Goal: Information Seeking & Learning: Learn about a topic

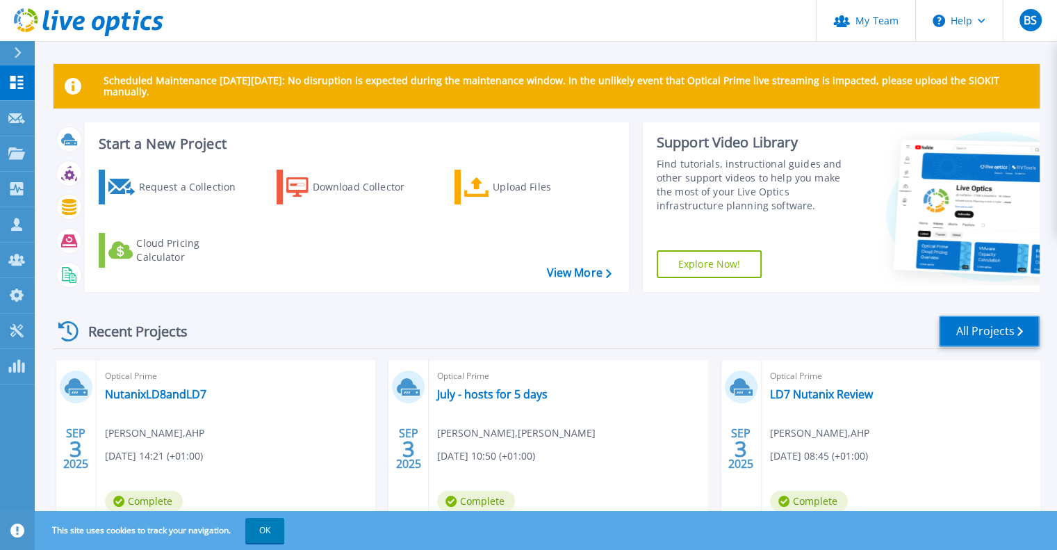
click at [960, 342] on link "All Projects" at bounding box center [989, 330] width 101 height 31
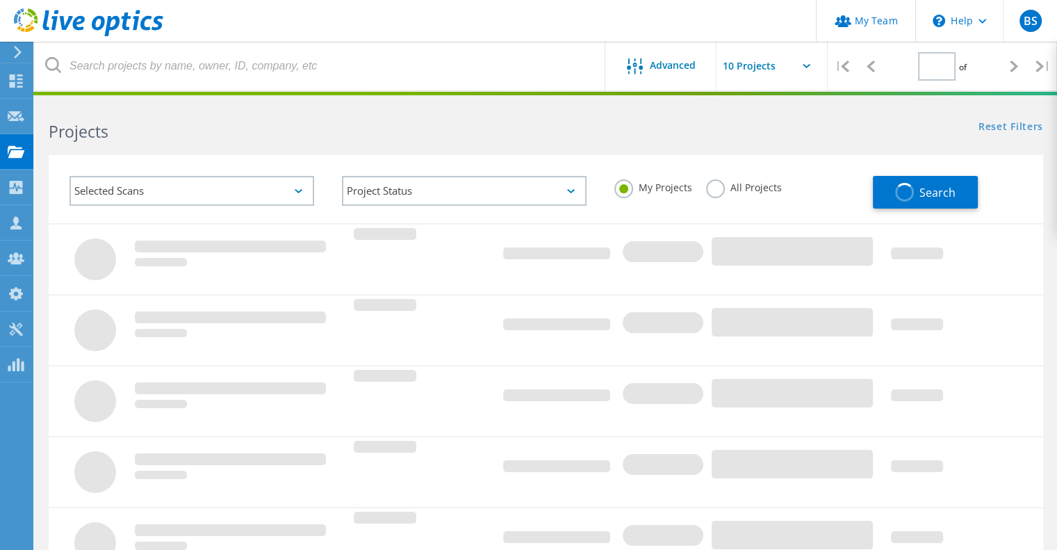
type input "1"
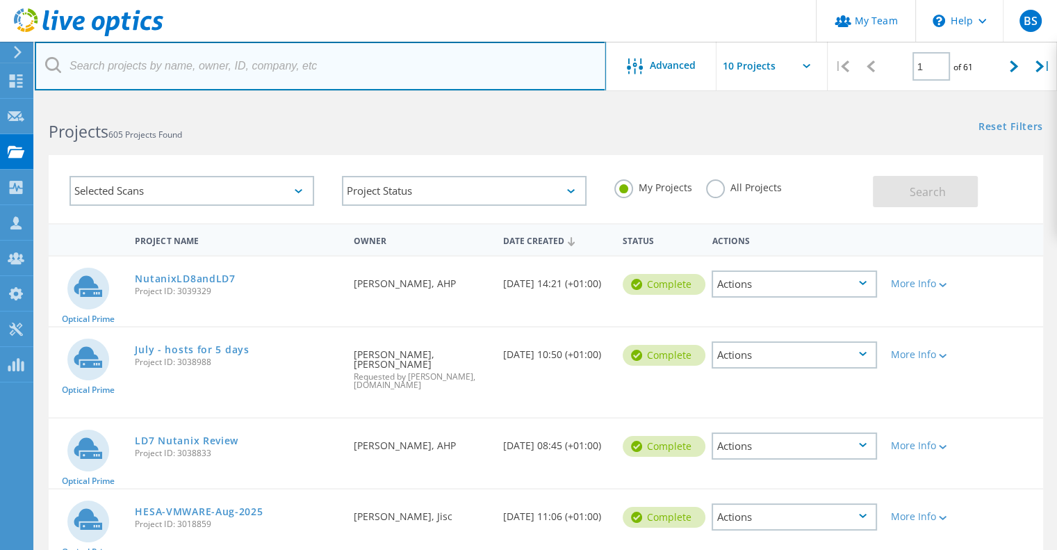
click at [201, 72] on input "text" at bounding box center [320, 66] width 571 height 49
paste input "Ricardo"
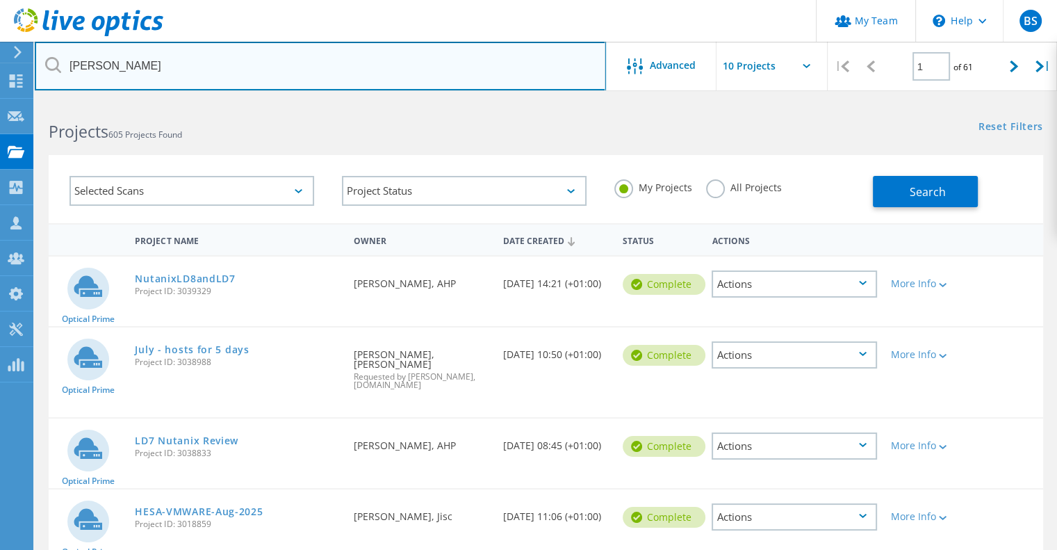
type input "Ricardo"
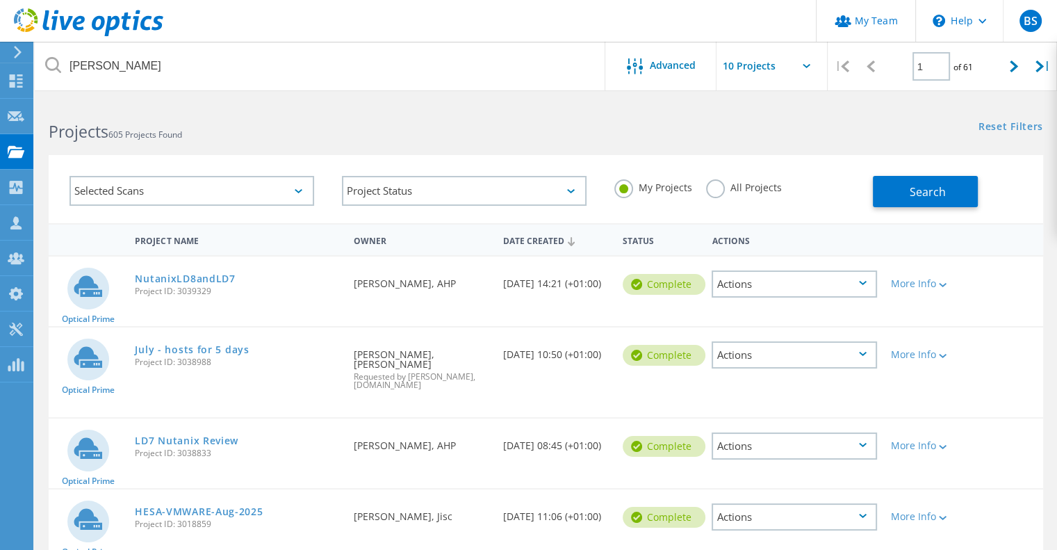
click at [720, 185] on label "All Projects" at bounding box center [744, 185] width 76 height 13
click at [0, 0] on input "All Projects" at bounding box center [0, 0] width 0 height 0
click at [909, 193] on button "Search" at bounding box center [925, 191] width 105 height 31
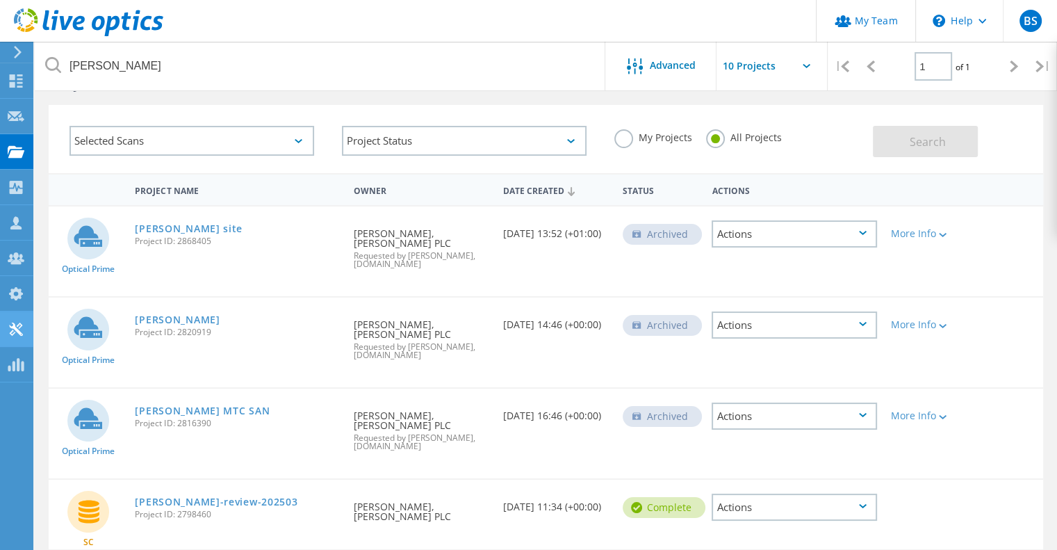
scroll to position [69, 0]
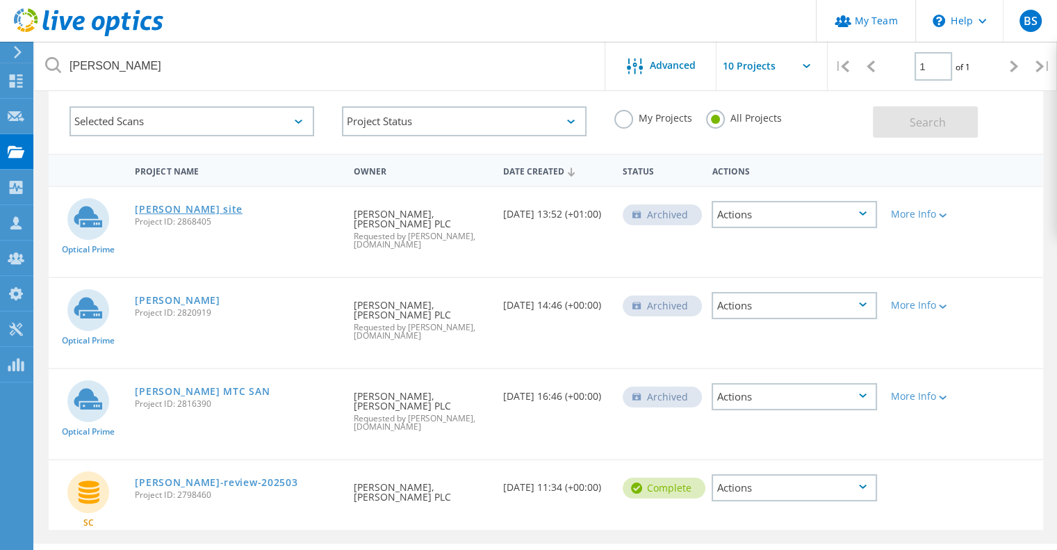
click at [211, 206] on link "Ricardo Shoreham site" at bounding box center [189, 209] width 108 height 10
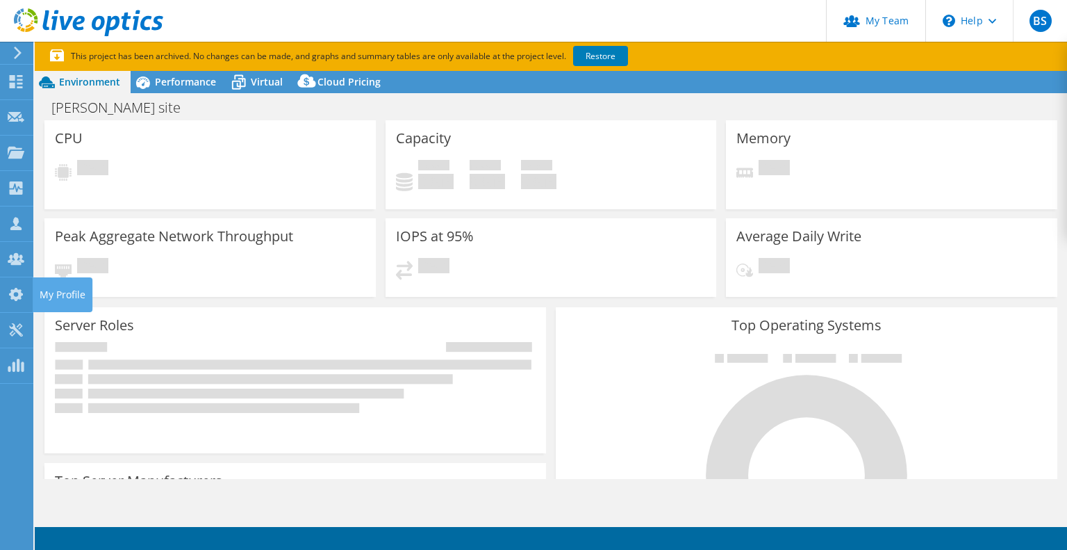
select select "USD"
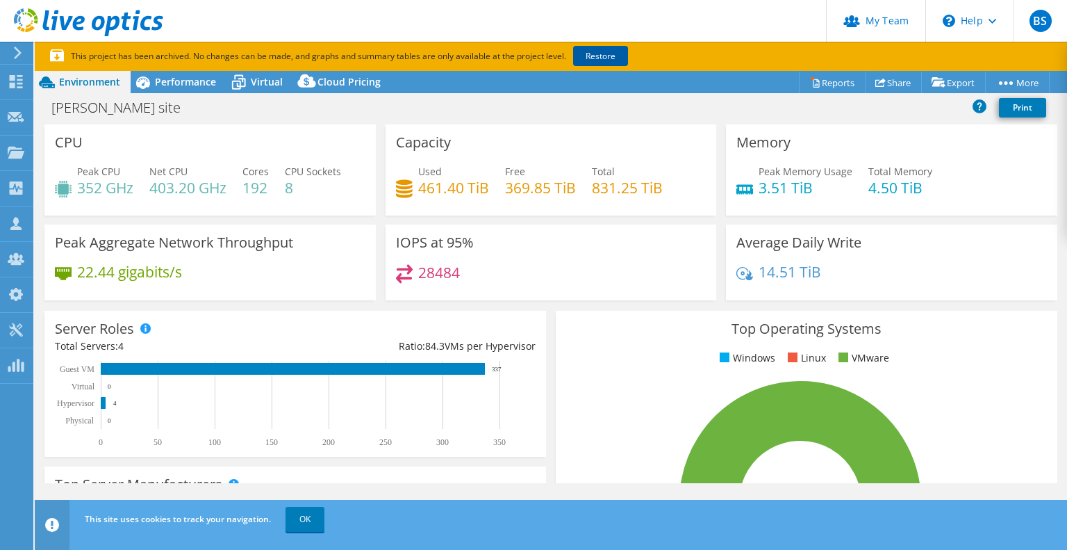
click at [597, 56] on link "Restore" at bounding box center [600, 56] width 55 height 20
click at [183, 83] on span "Performance" at bounding box center [185, 81] width 61 height 13
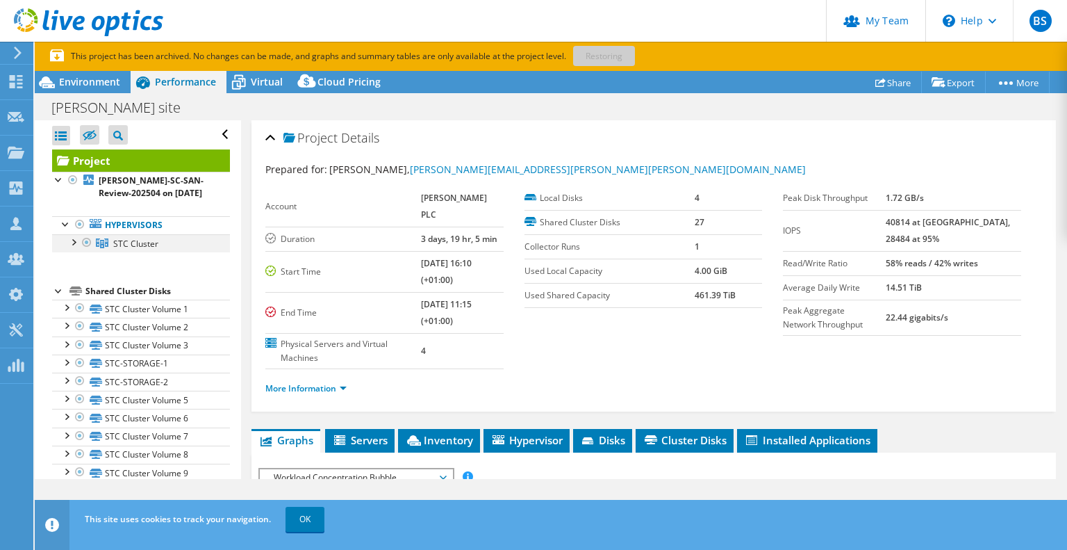
click at [75, 243] on div at bounding box center [73, 241] width 14 height 14
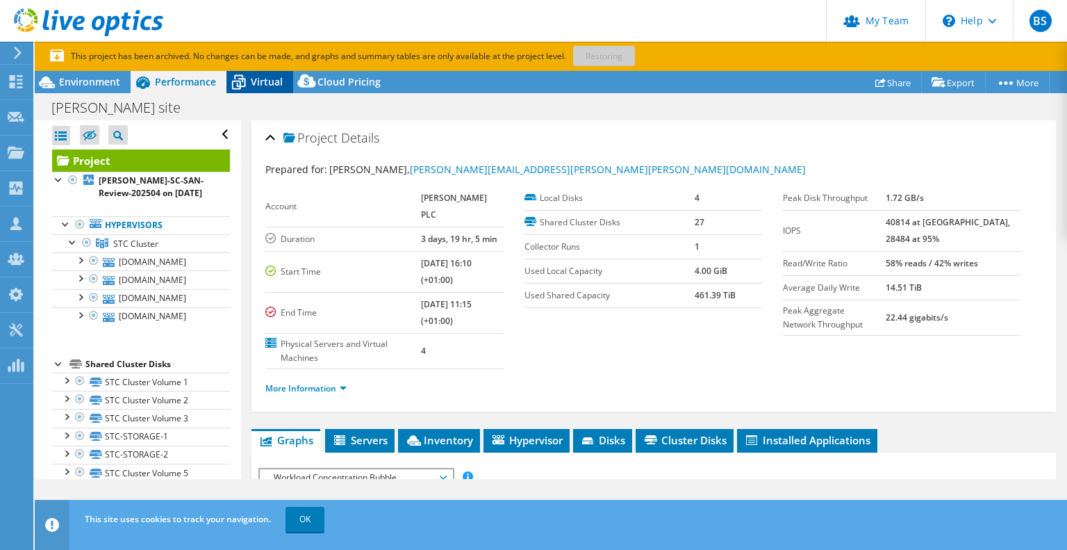
click at [258, 88] on span "Virtual" at bounding box center [267, 81] width 32 height 13
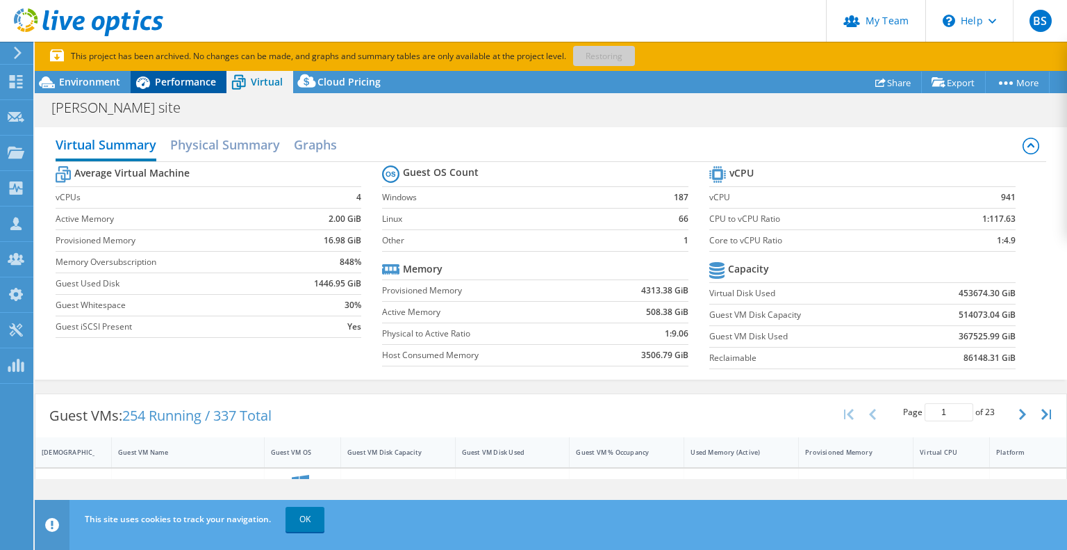
click at [204, 81] on span "Performance" at bounding box center [185, 81] width 61 height 13
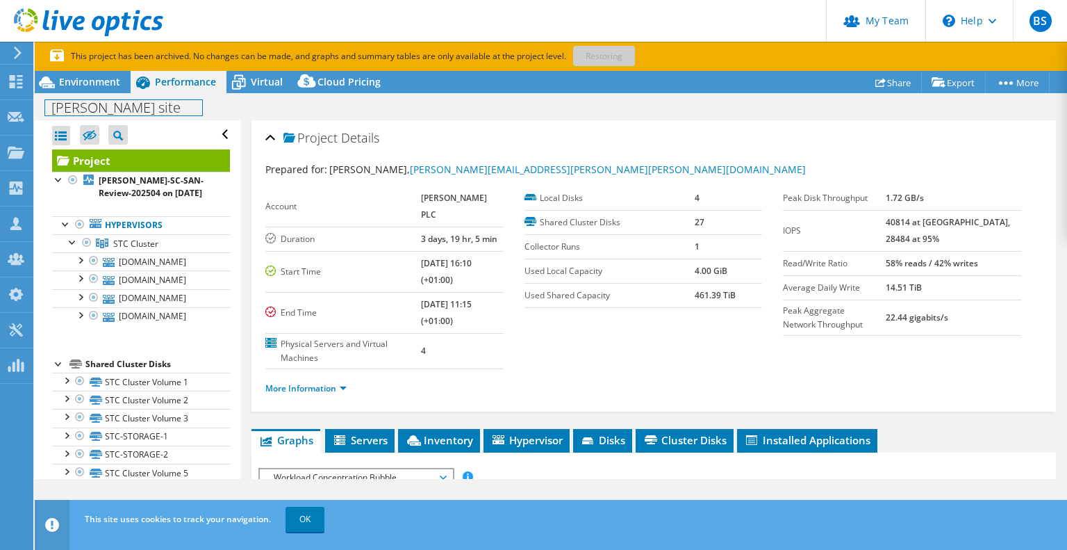
click at [115, 100] on h1 "Ricardo Shoreham site" at bounding box center [123, 107] width 157 height 15
click at [119, 80] on span "Environment" at bounding box center [89, 81] width 61 height 13
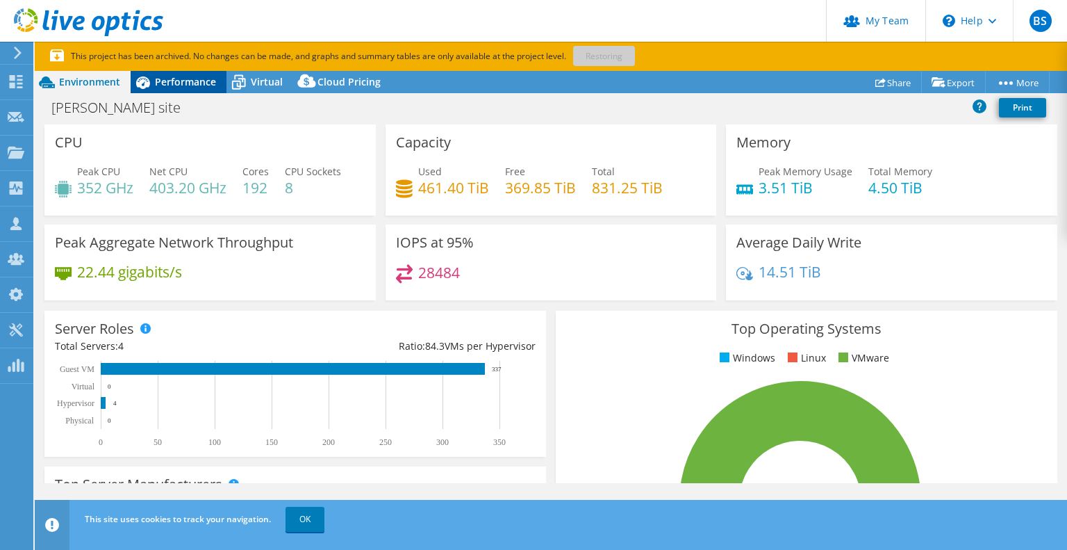
click at [195, 88] on span "Performance" at bounding box center [185, 81] width 61 height 13
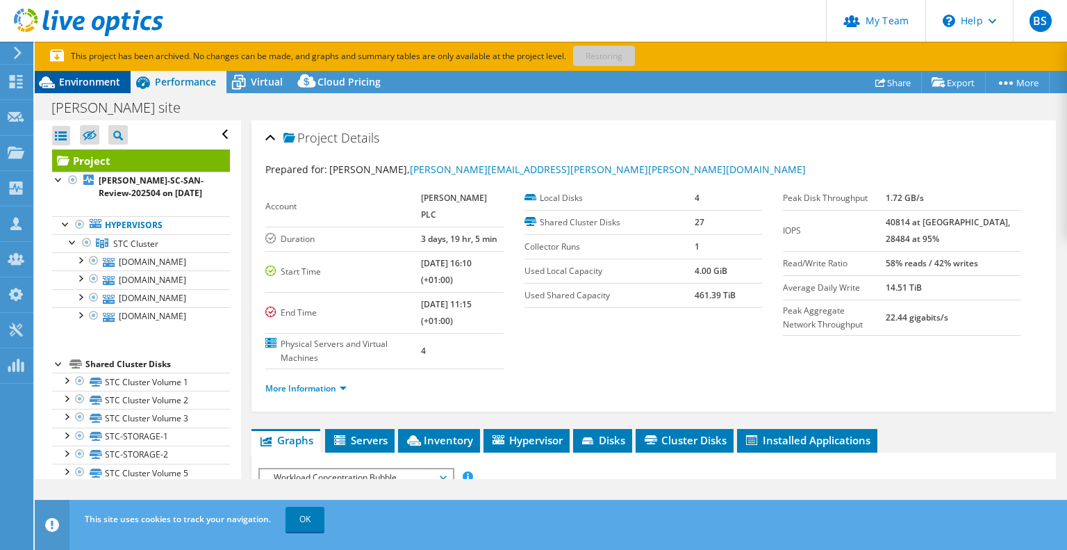
click at [109, 77] on span "Environment" at bounding box center [89, 81] width 61 height 13
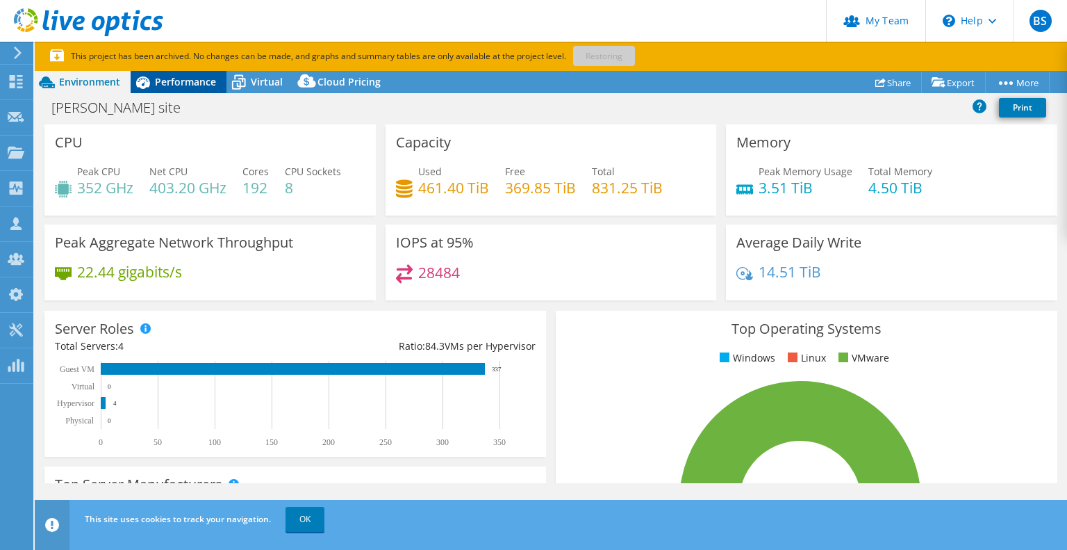
click at [161, 80] on span "Performance" at bounding box center [185, 81] width 61 height 13
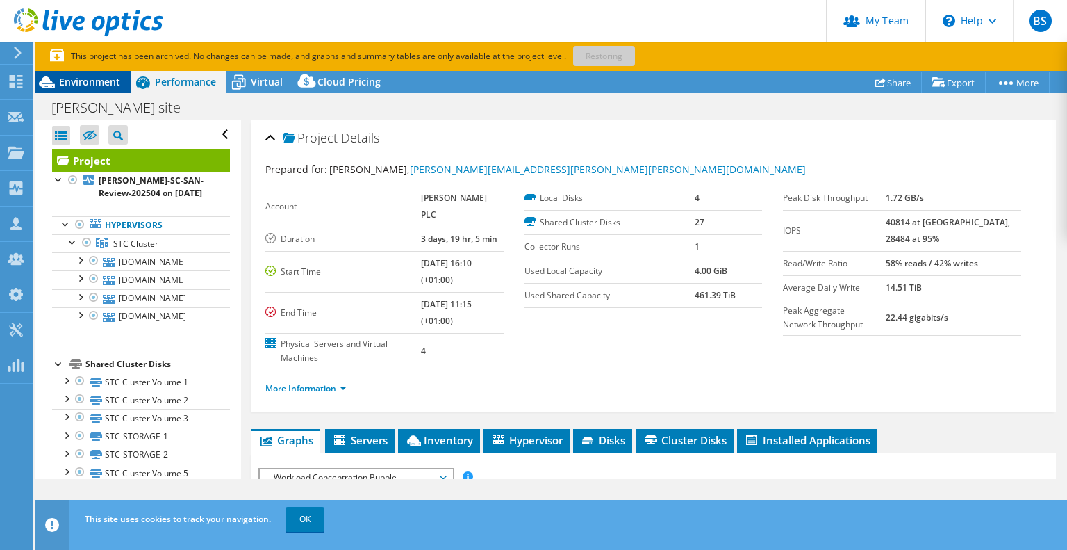
click at [94, 91] on div "Environment" at bounding box center [83, 82] width 96 height 22
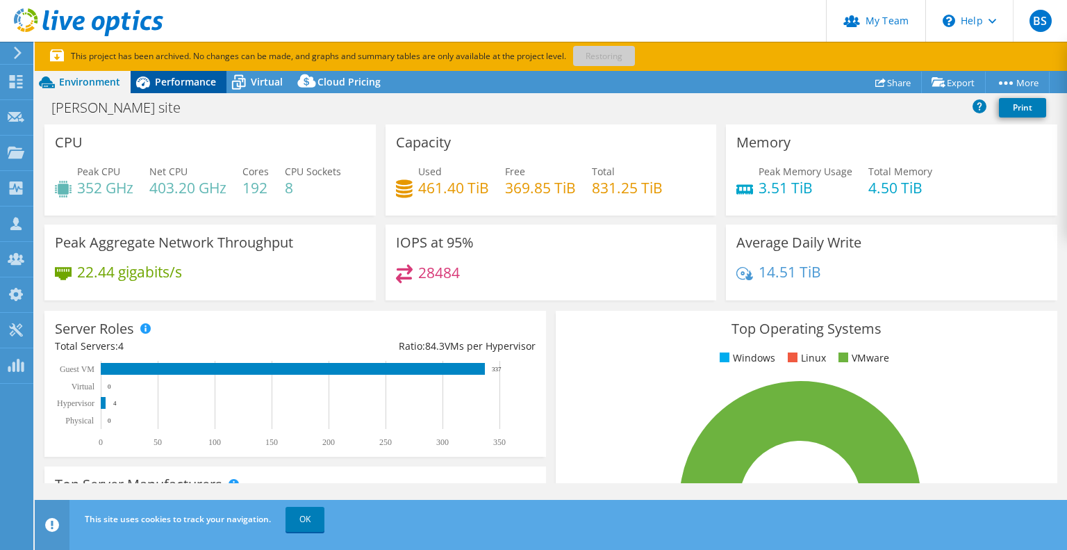
click at [185, 78] on span "Performance" at bounding box center [185, 81] width 61 height 13
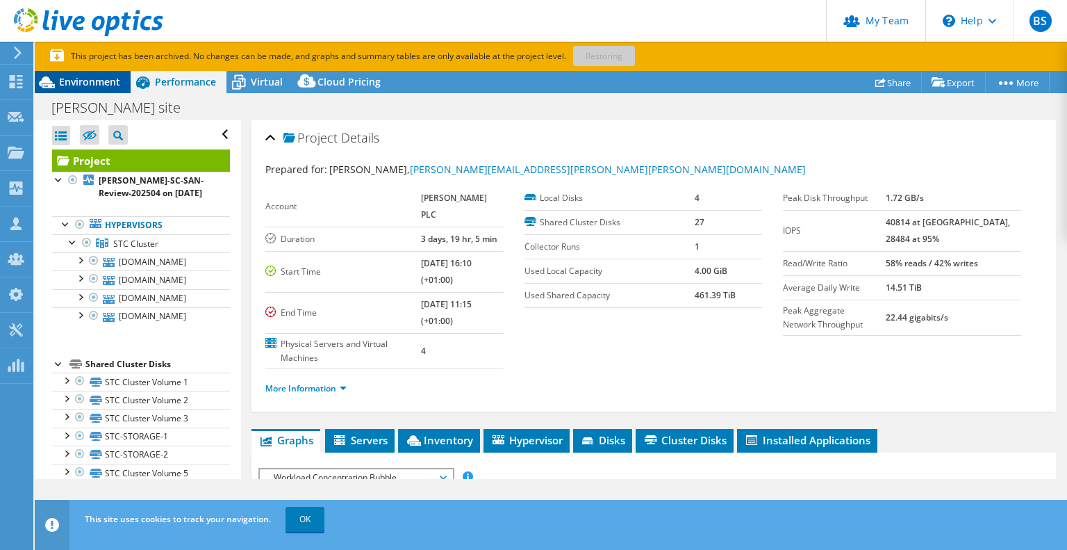
click at [94, 80] on span "Environment" at bounding box center [89, 81] width 61 height 13
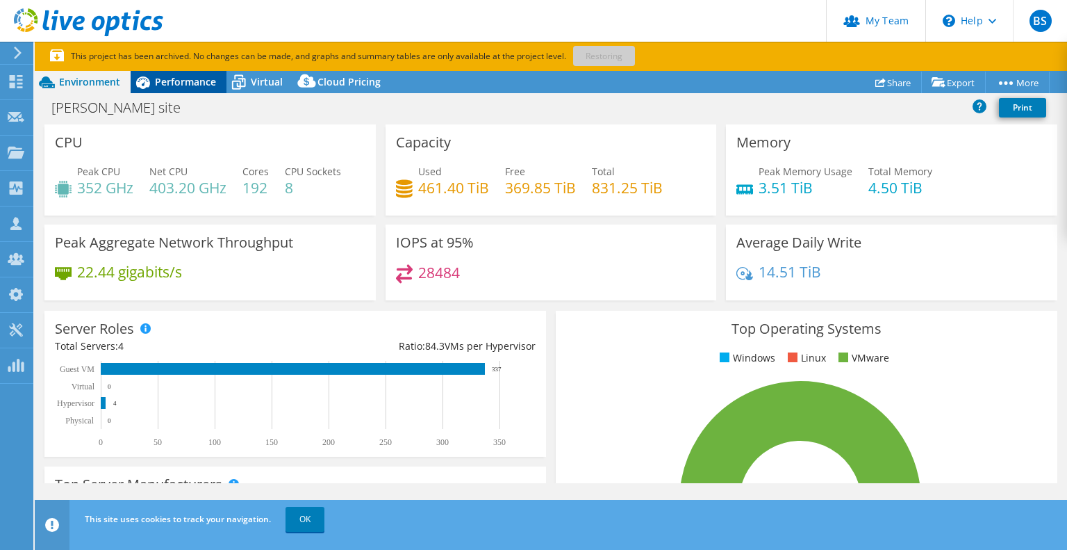
click at [188, 83] on span "Performance" at bounding box center [185, 81] width 61 height 13
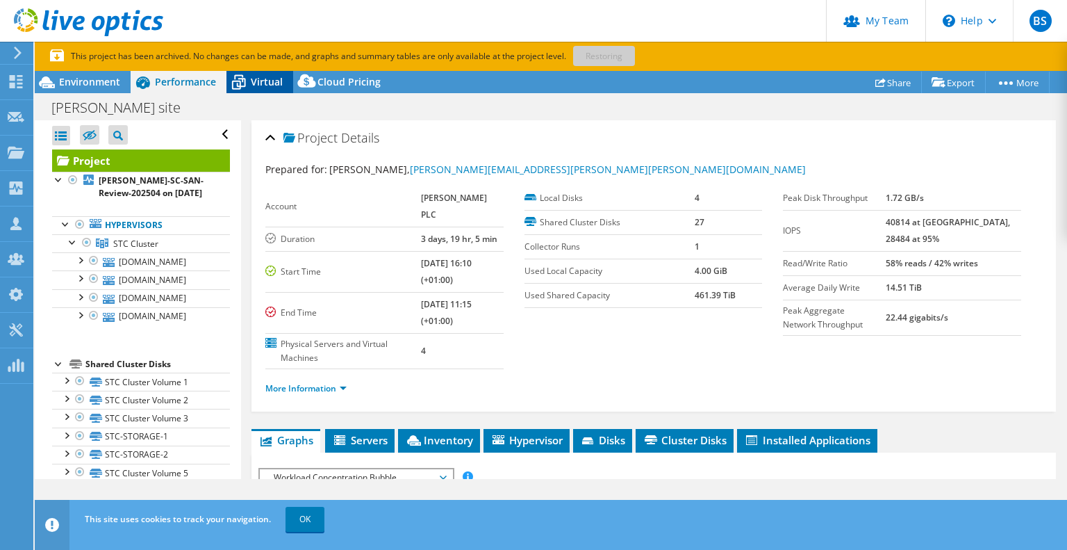
click at [250, 85] on icon at bounding box center [239, 82] width 24 height 24
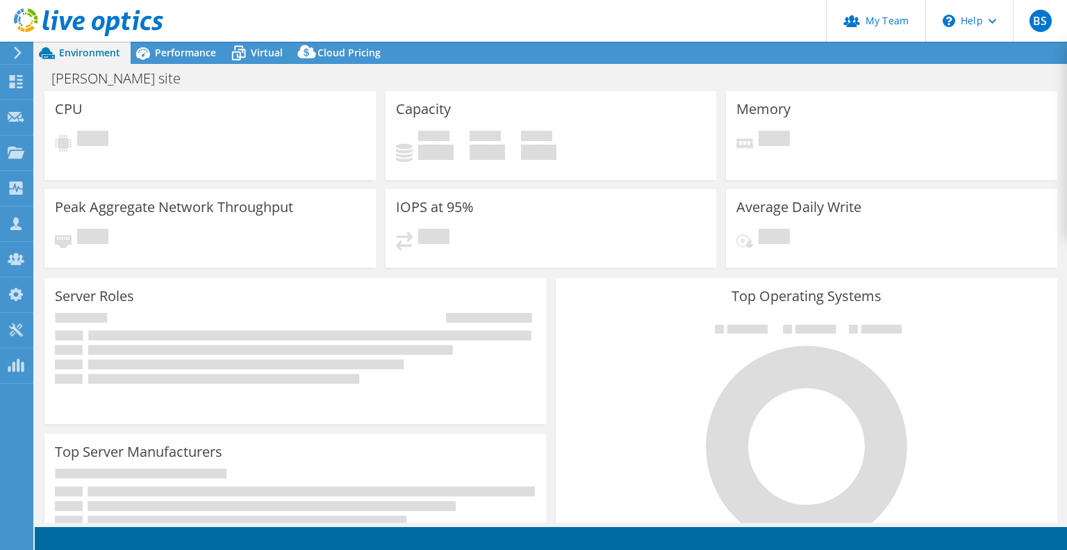
select select "USD"
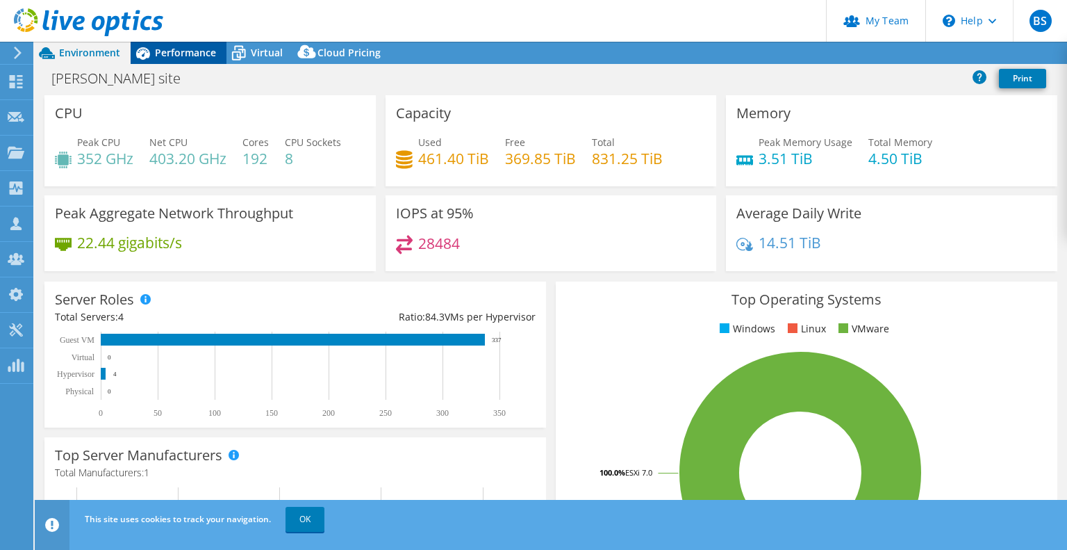
click at [175, 52] on div "Performance" at bounding box center [179, 53] width 96 height 22
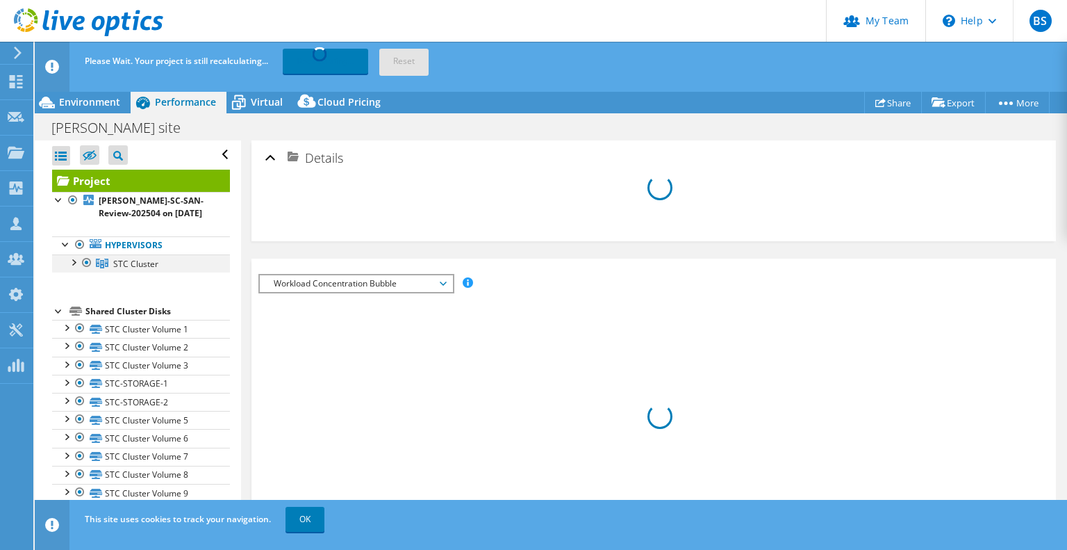
click at [73, 263] on div at bounding box center [73, 261] width 14 height 14
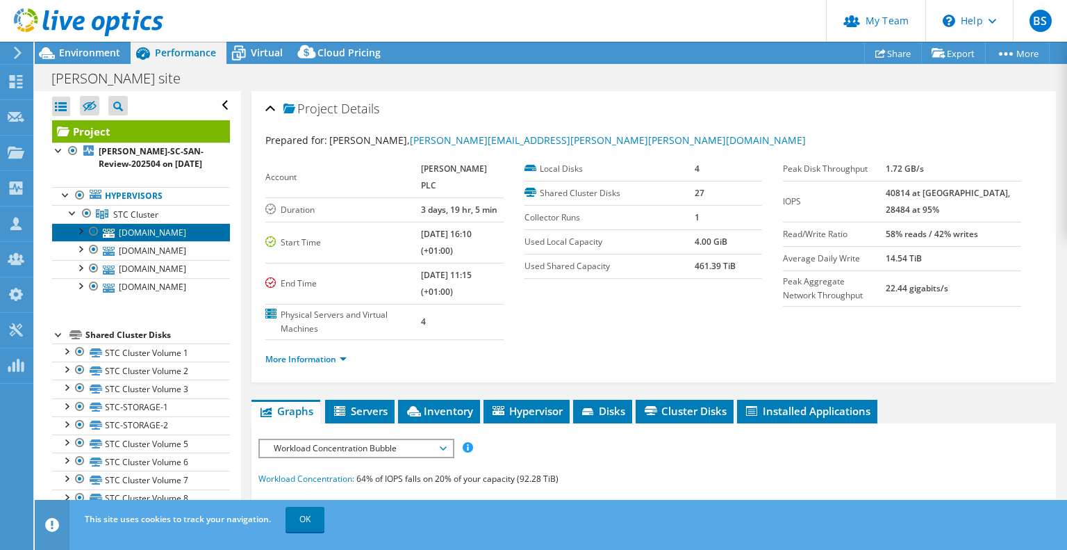
click at [158, 241] on link "[DOMAIN_NAME]" at bounding box center [141, 232] width 178 height 18
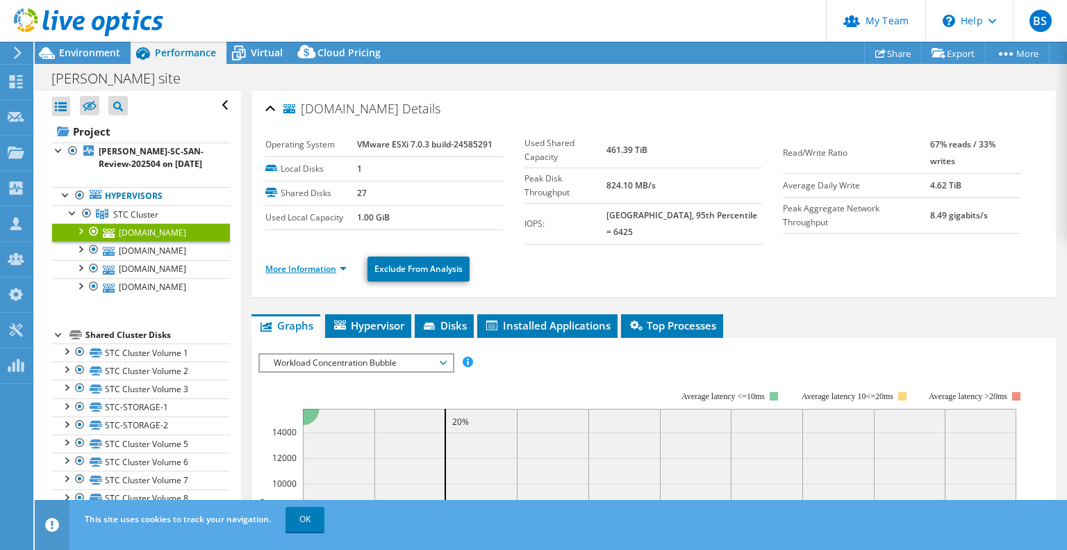
click at [326, 268] on link "More Information" at bounding box center [305, 269] width 81 height 12
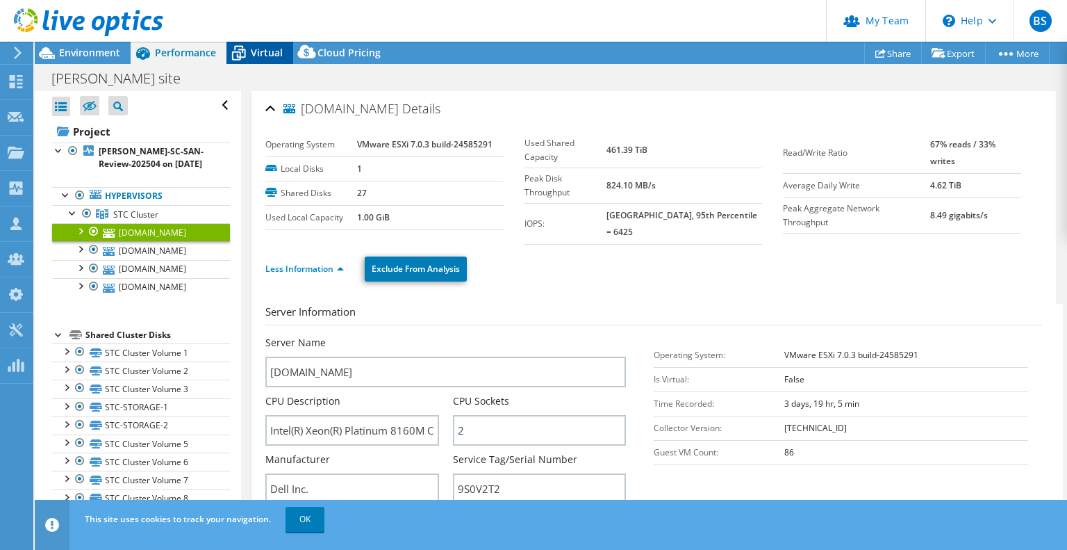
click at [260, 55] on span "Virtual" at bounding box center [267, 52] width 32 height 13
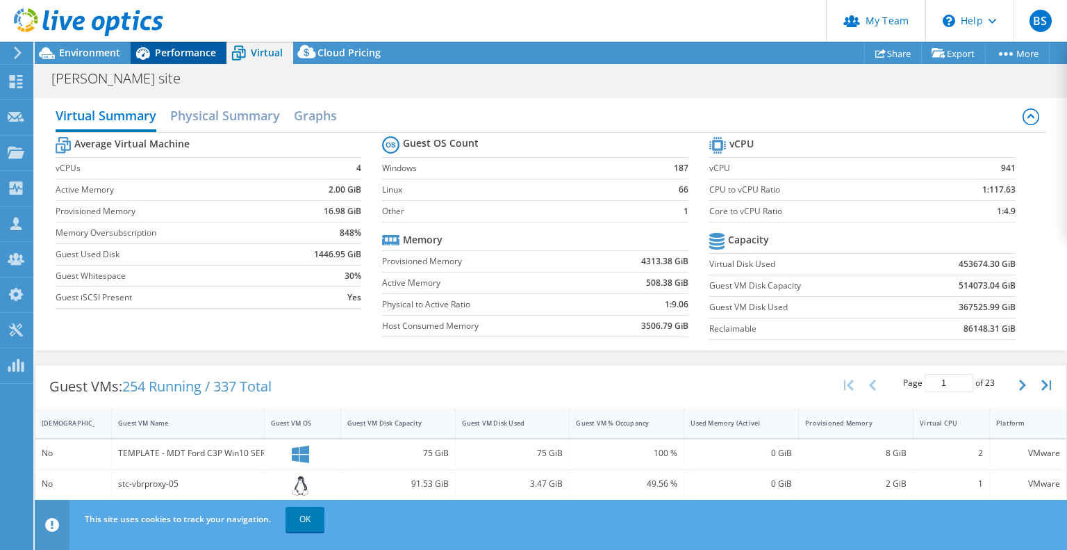
click at [174, 51] on span "Performance" at bounding box center [185, 52] width 61 height 13
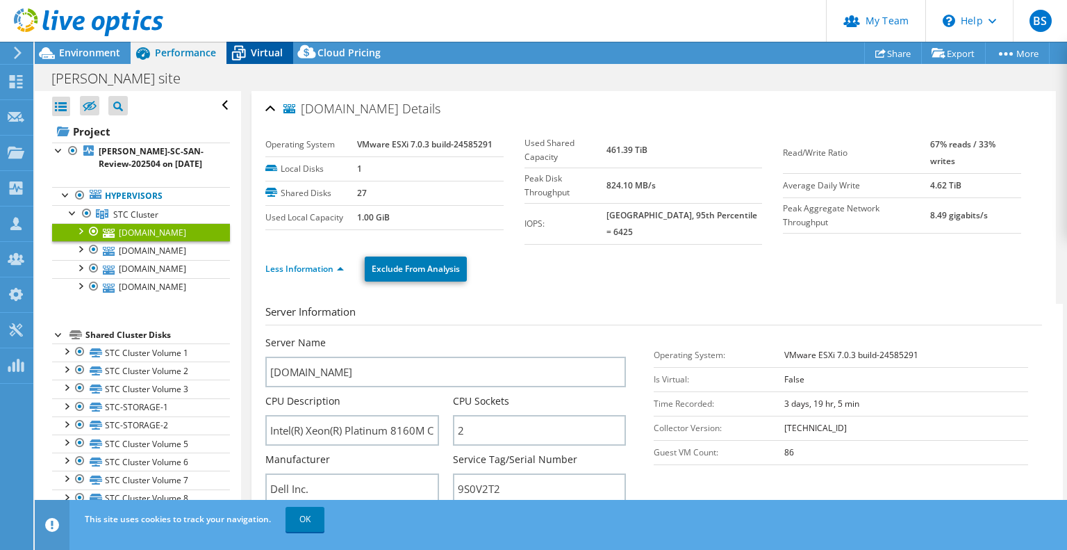
click at [236, 54] on icon at bounding box center [239, 54] width 14 height 11
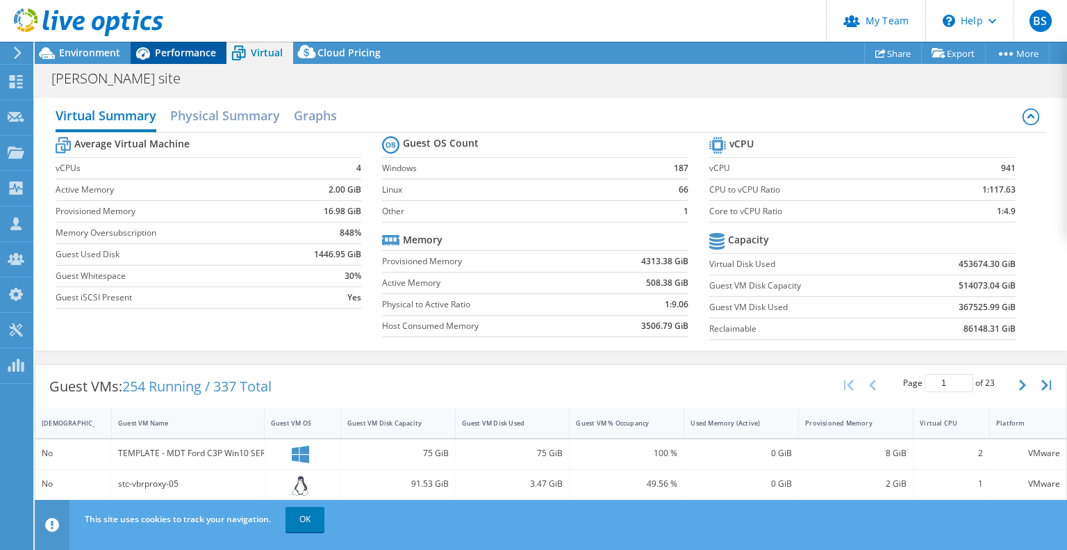
click at [195, 59] on div "Performance" at bounding box center [179, 53] width 96 height 22
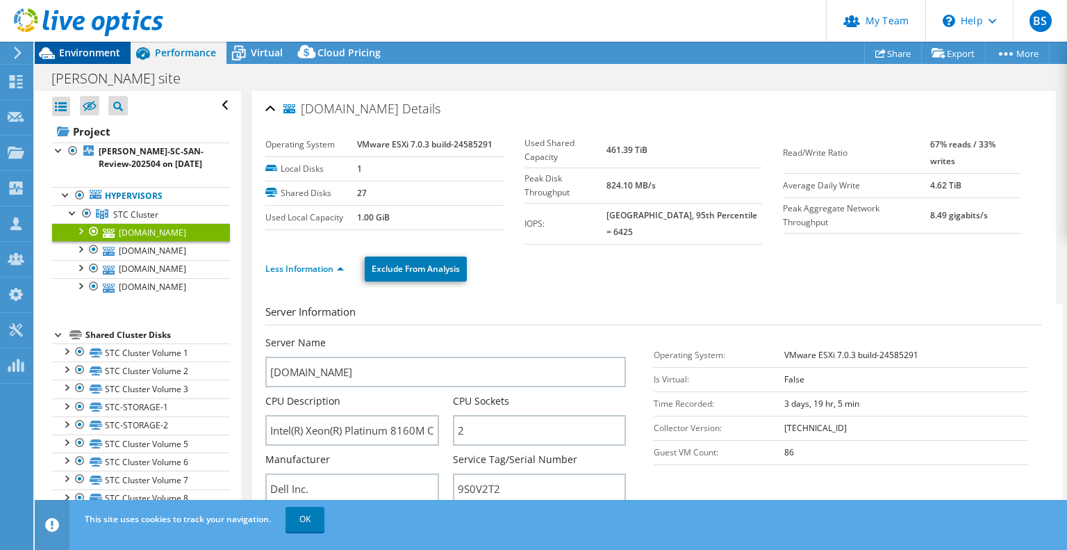
click at [87, 58] on span "Environment" at bounding box center [89, 52] width 61 height 13
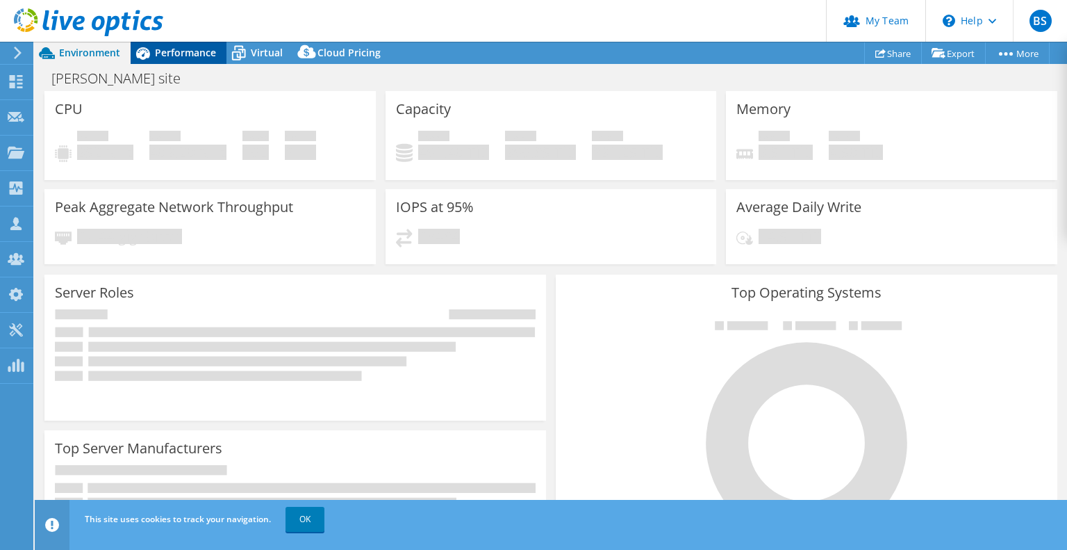
click at [174, 51] on span "Performance" at bounding box center [185, 52] width 61 height 13
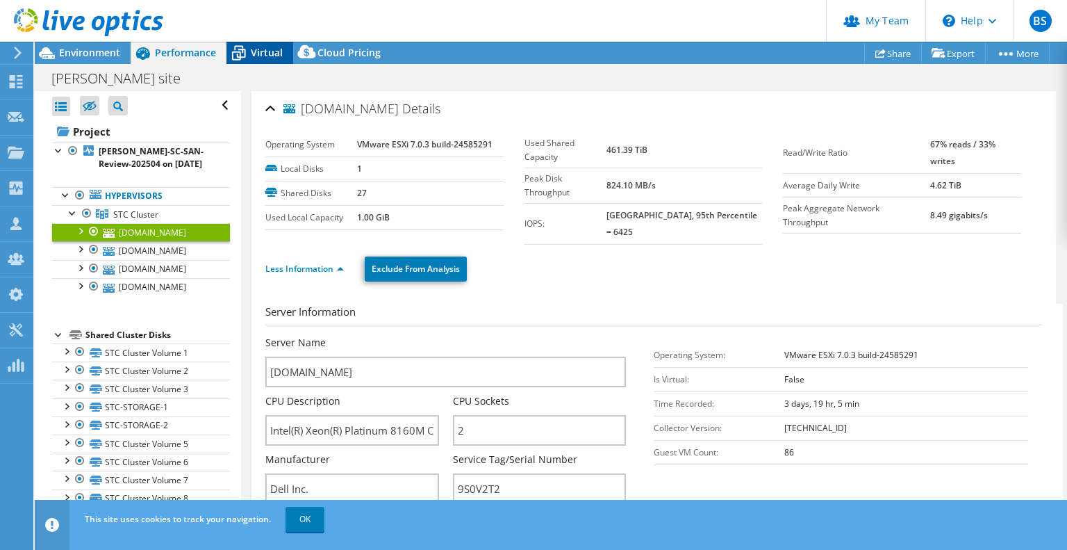
click at [255, 44] on div "Virtual" at bounding box center [260, 53] width 67 height 22
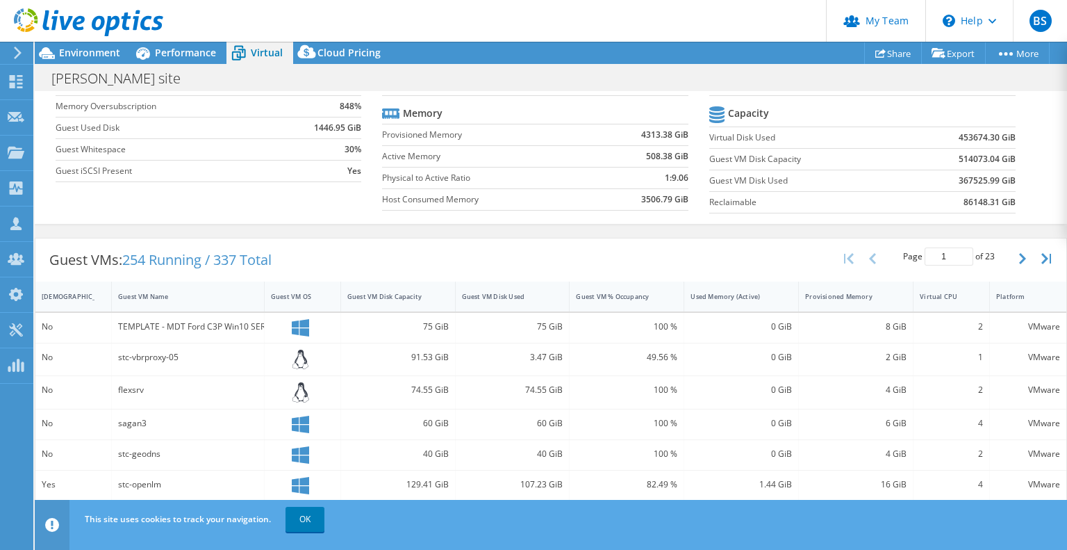
scroll to position [208, 0]
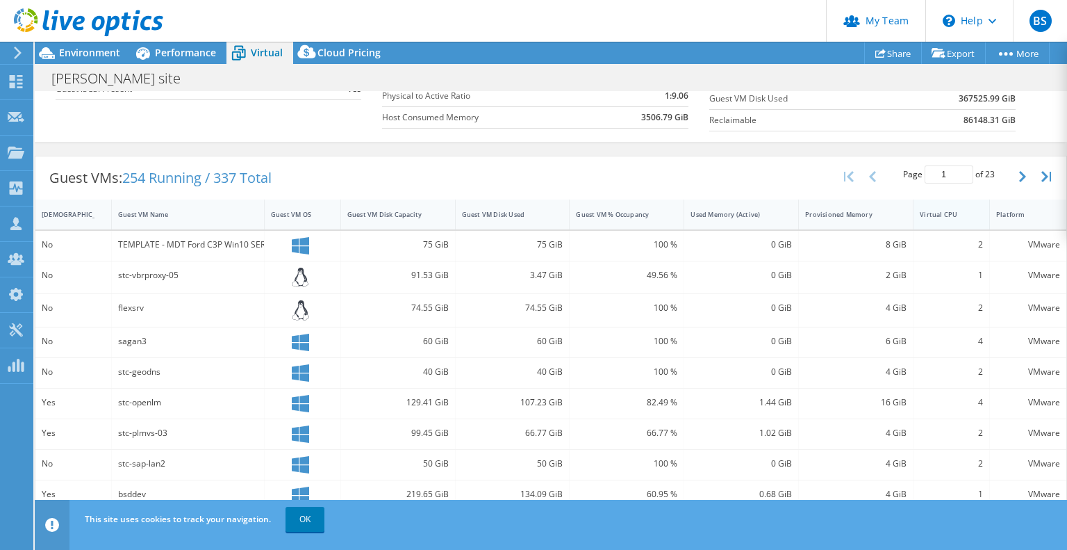
click at [946, 211] on div "Virtual CPU" at bounding box center [943, 214] width 47 height 9
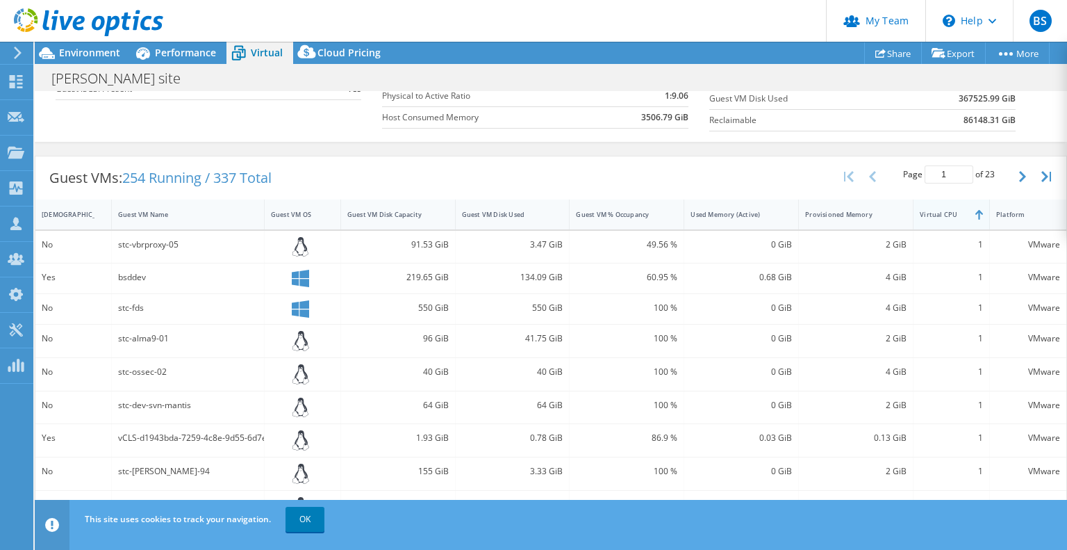
click at [946, 211] on div "Virtual CPU" at bounding box center [943, 214] width 47 height 9
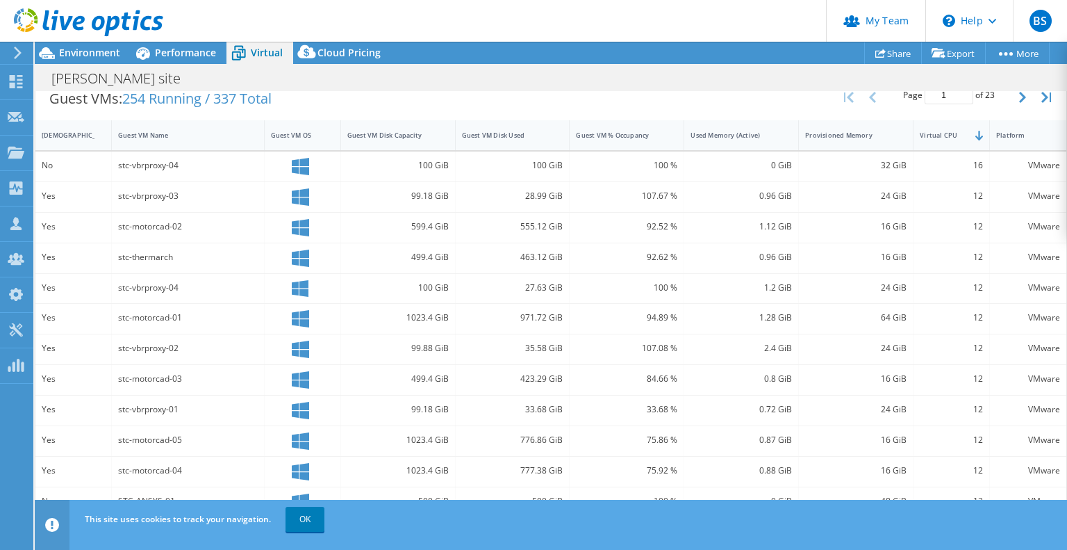
scroll to position [377, 0]
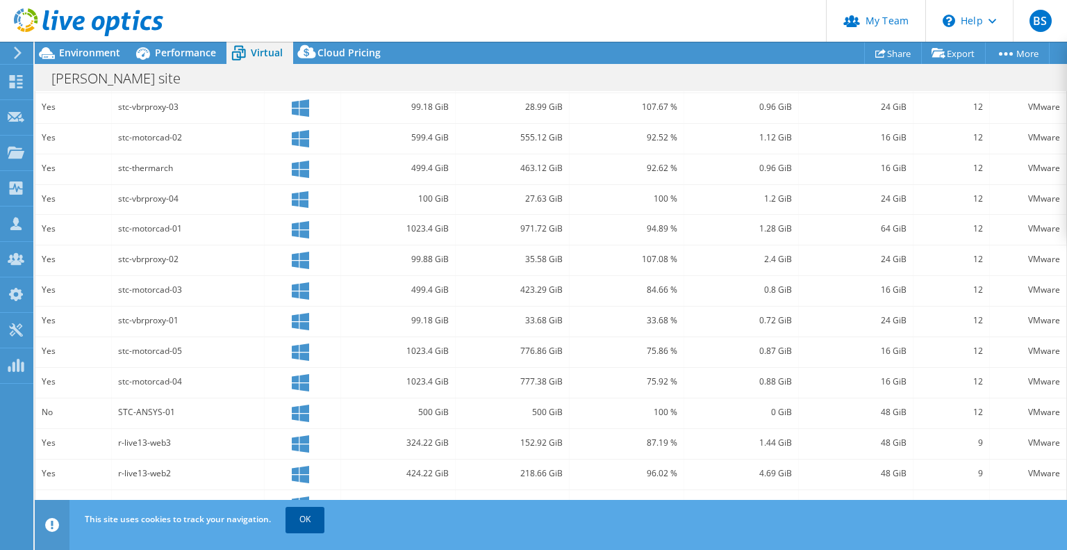
click at [302, 520] on link "OK" at bounding box center [305, 519] width 39 height 25
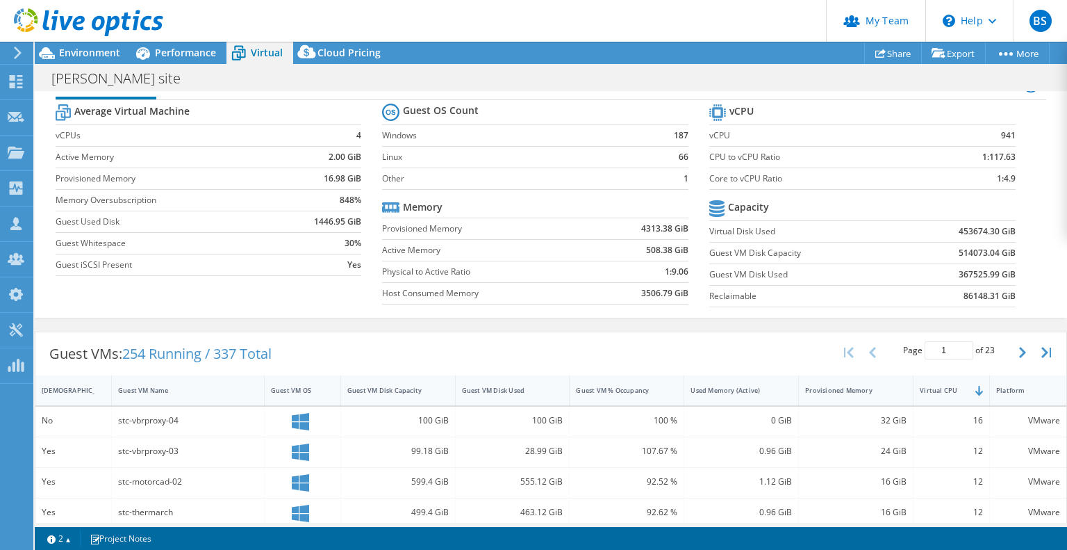
scroll to position [0, 0]
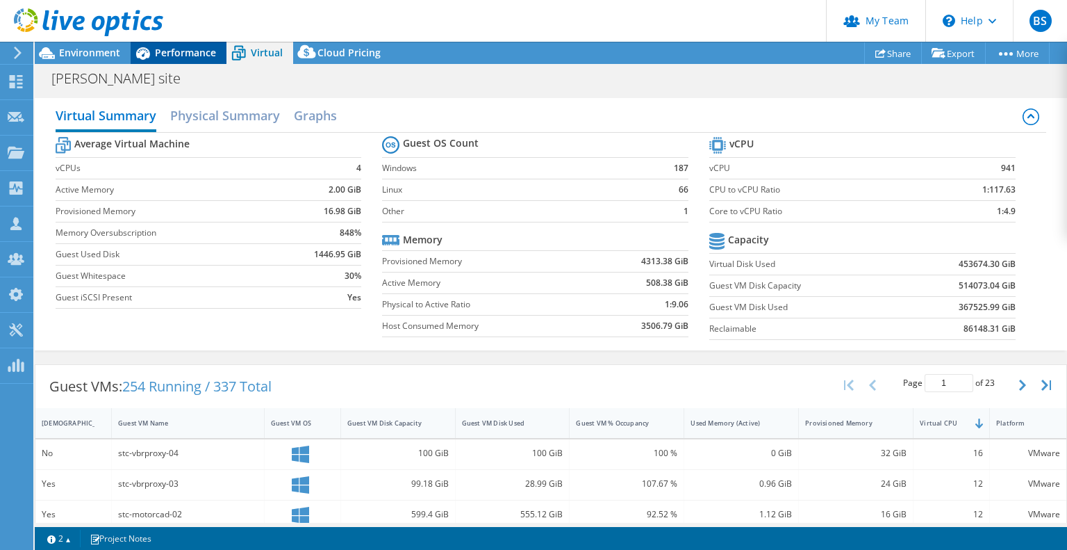
click at [197, 49] on span "Performance" at bounding box center [185, 52] width 61 height 13
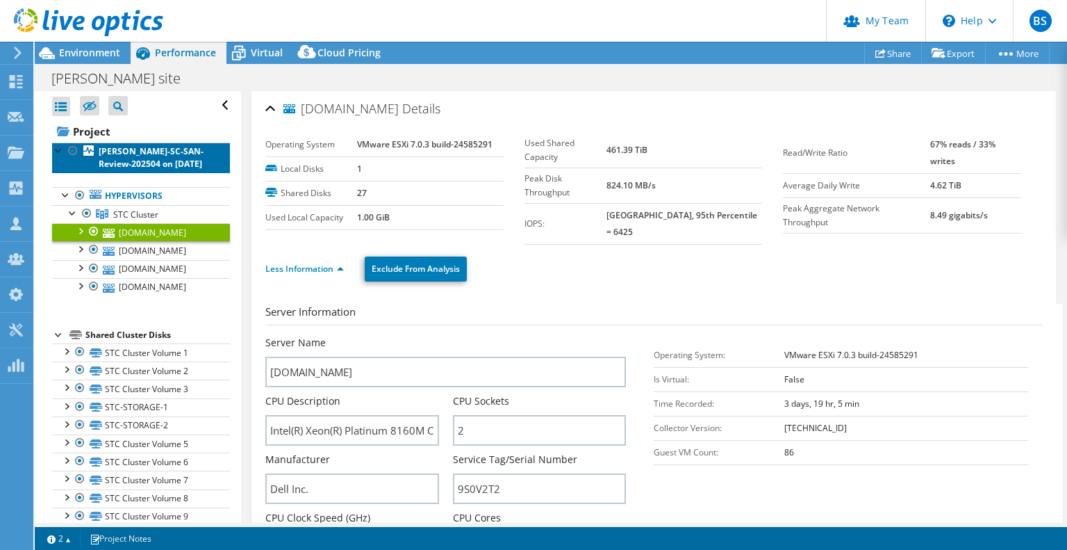
click at [131, 153] on b "Ricardo-SC-SAN-Review-202504 on 4/22/2025" at bounding box center [151, 157] width 105 height 24
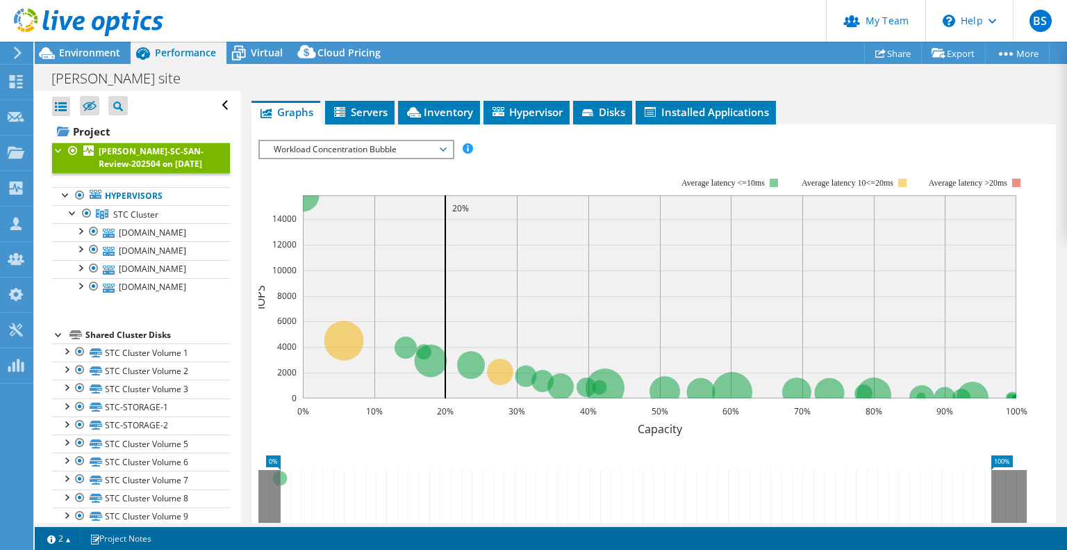
scroll to position [208, 0]
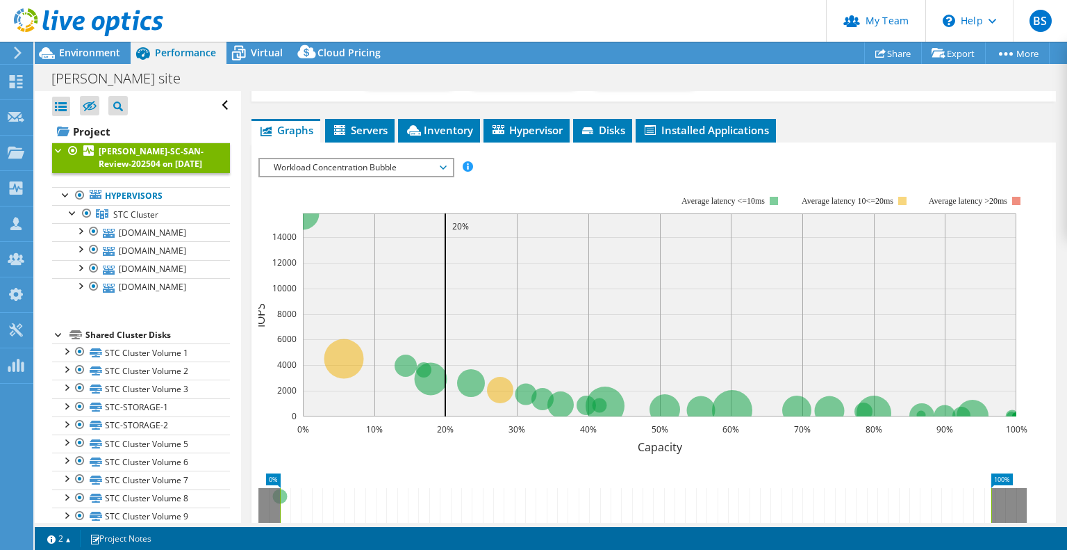
click at [436, 167] on span "Workload Concentration Bubble" at bounding box center [356, 167] width 179 height 17
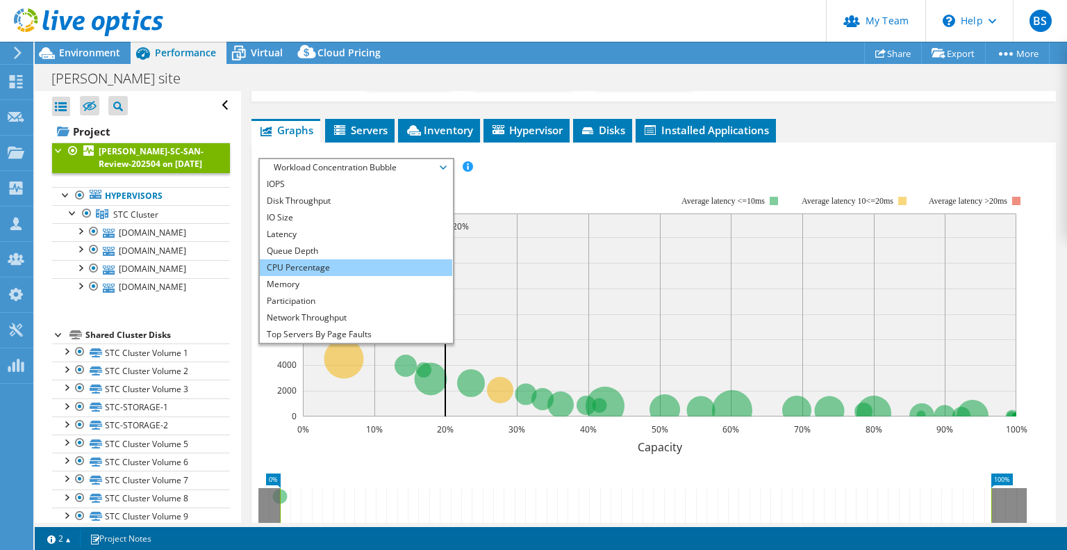
click at [319, 270] on li "CPU Percentage" at bounding box center [356, 267] width 192 height 17
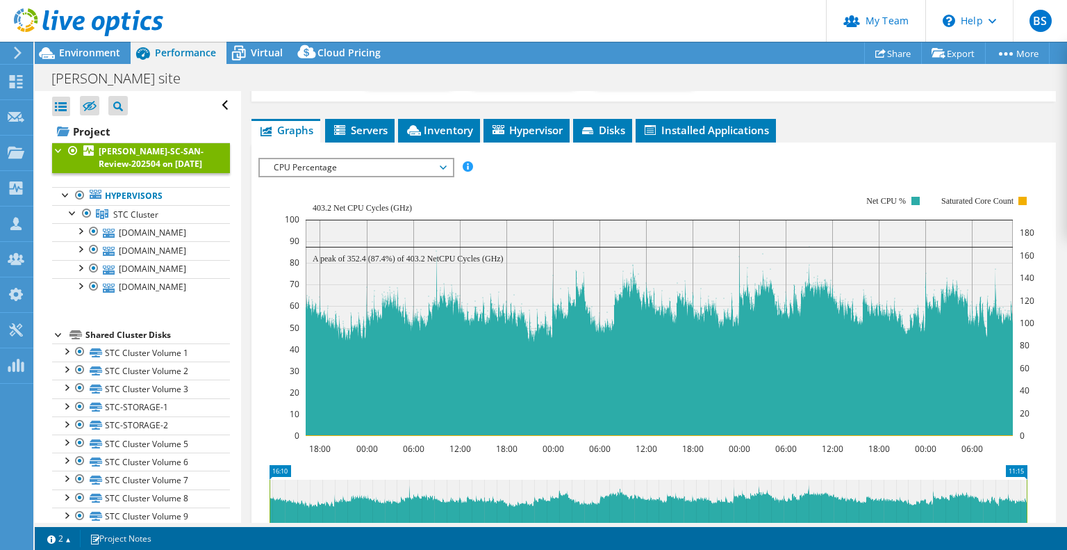
click at [361, 165] on span "CPU Percentage" at bounding box center [356, 167] width 179 height 17
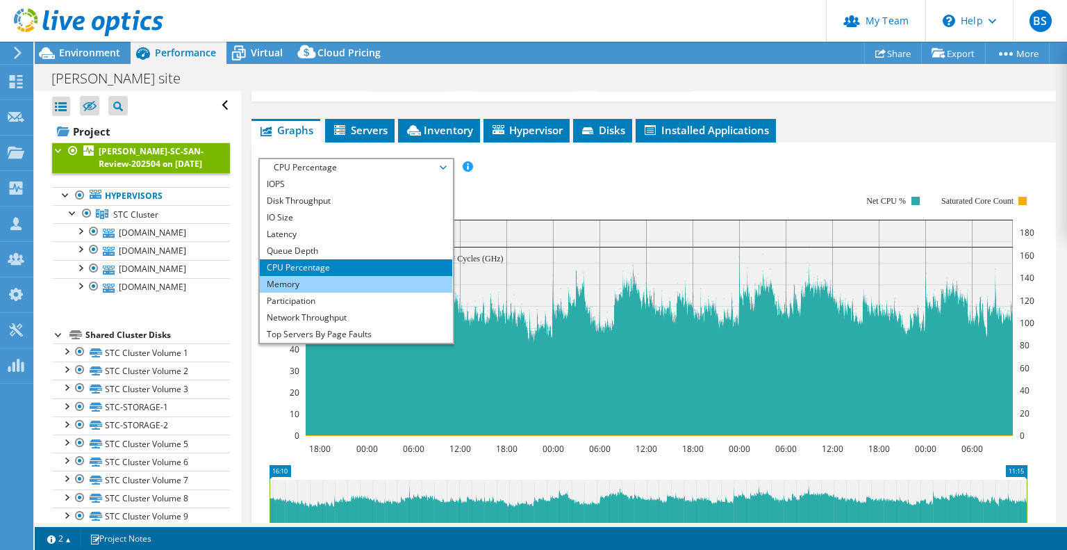
click at [310, 277] on li "Memory" at bounding box center [356, 284] width 192 height 17
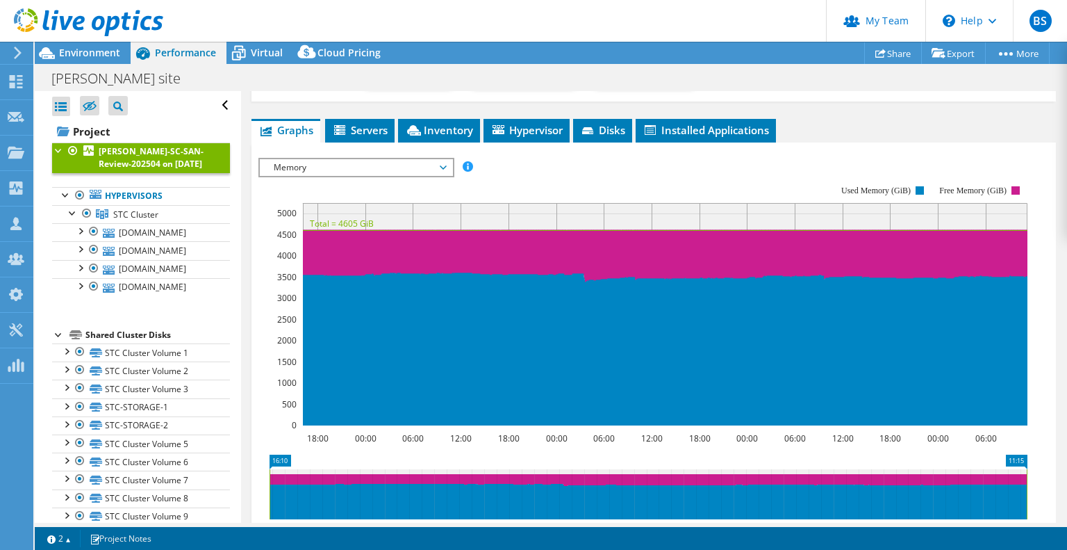
click at [266, 302] on rect at bounding box center [642, 305] width 769 height 278
click at [82, 49] on span "Environment" at bounding box center [89, 52] width 61 height 13
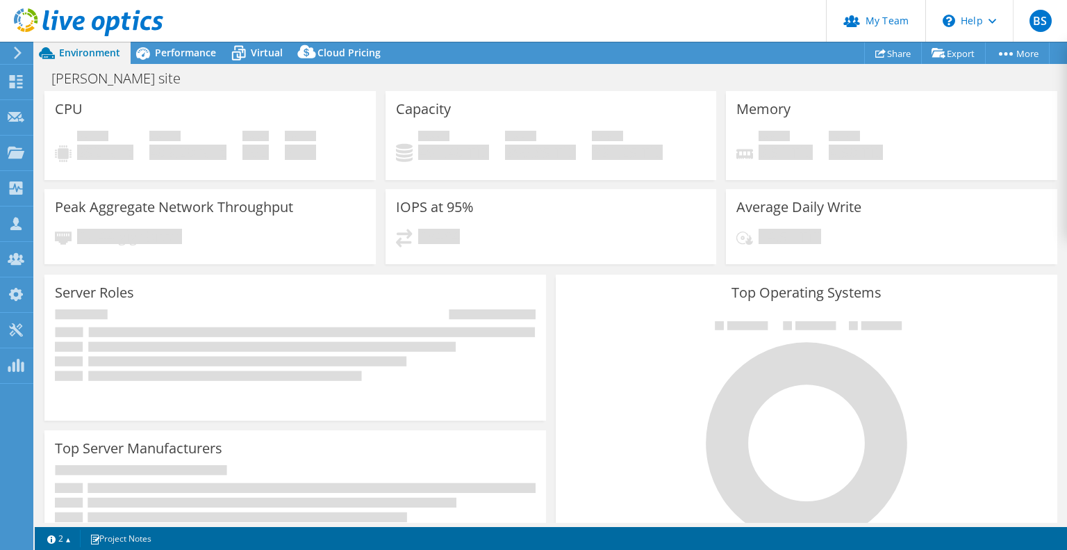
click at [99, 55] on span "Environment" at bounding box center [89, 52] width 61 height 13
click at [181, 58] on span "Performance" at bounding box center [185, 52] width 61 height 13
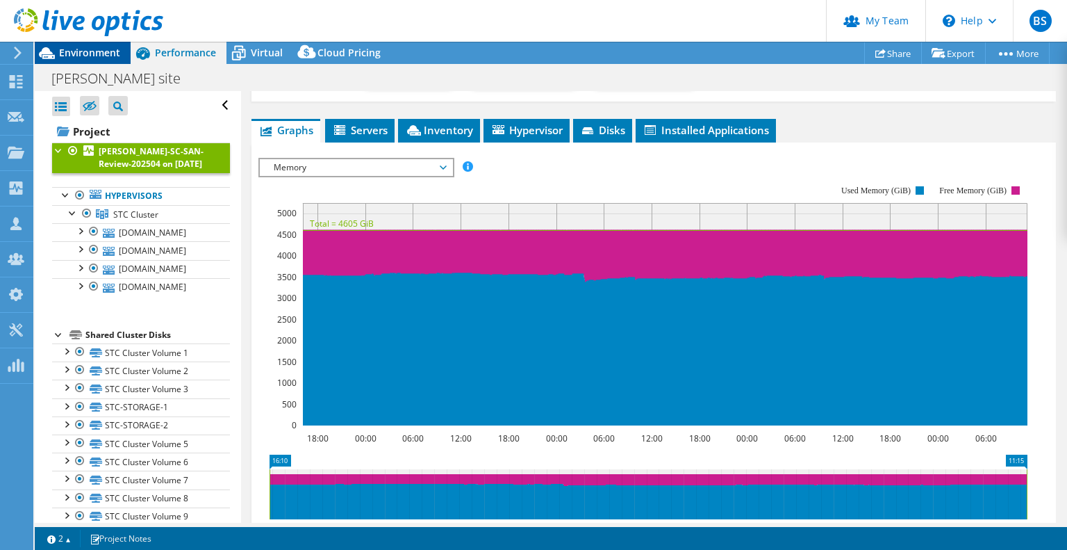
click at [68, 49] on span "Environment" at bounding box center [89, 52] width 61 height 13
